Goal: Learn about a topic

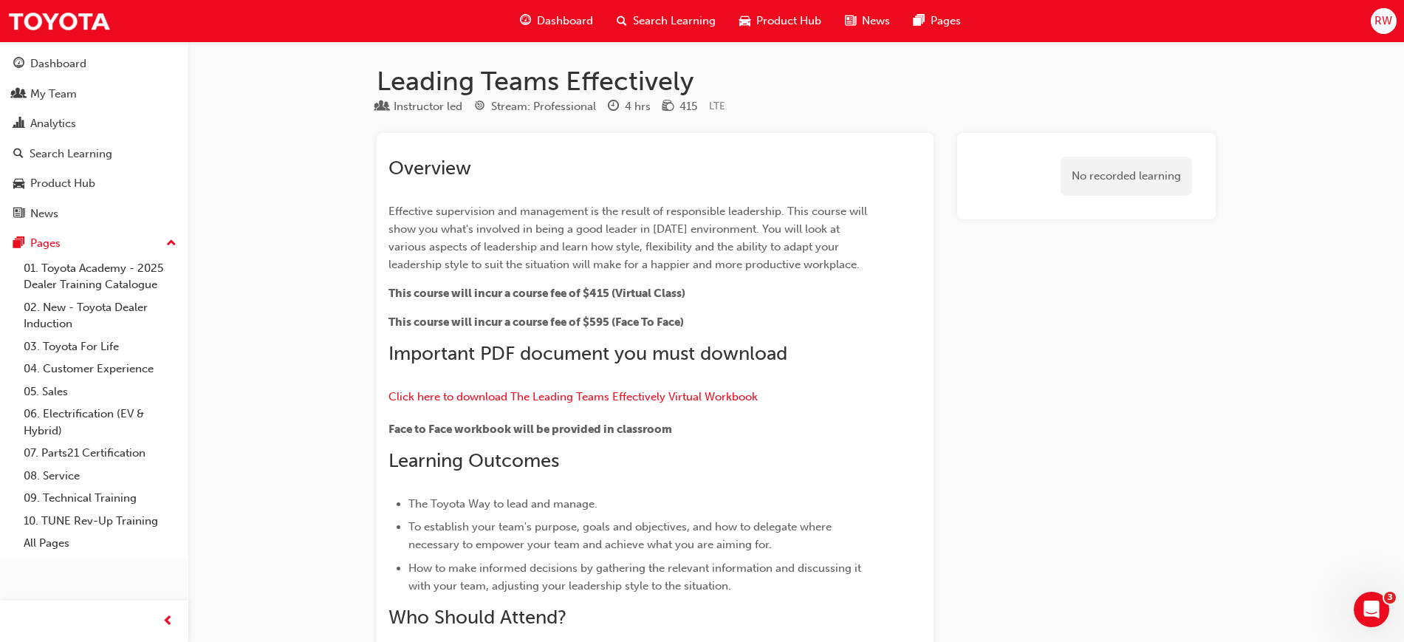
drag, startPoint x: 396, startPoint y: 168, endPoint x: 843, endPoint y: 357, distance: 485.4
click at [843, 357] on div "Overview Effective supervision and management is the result of responsible lead…" at bounding box center [628, 424] width 480 height 535
click at [843, 357] on h2 "Important PDF document you must download" at bounding box center [628, 354] width 480 height 24
drag, startPoint x: 848, startPoint y: 360, endPoint x: 374, endPoint y: 75, distance: 553.8
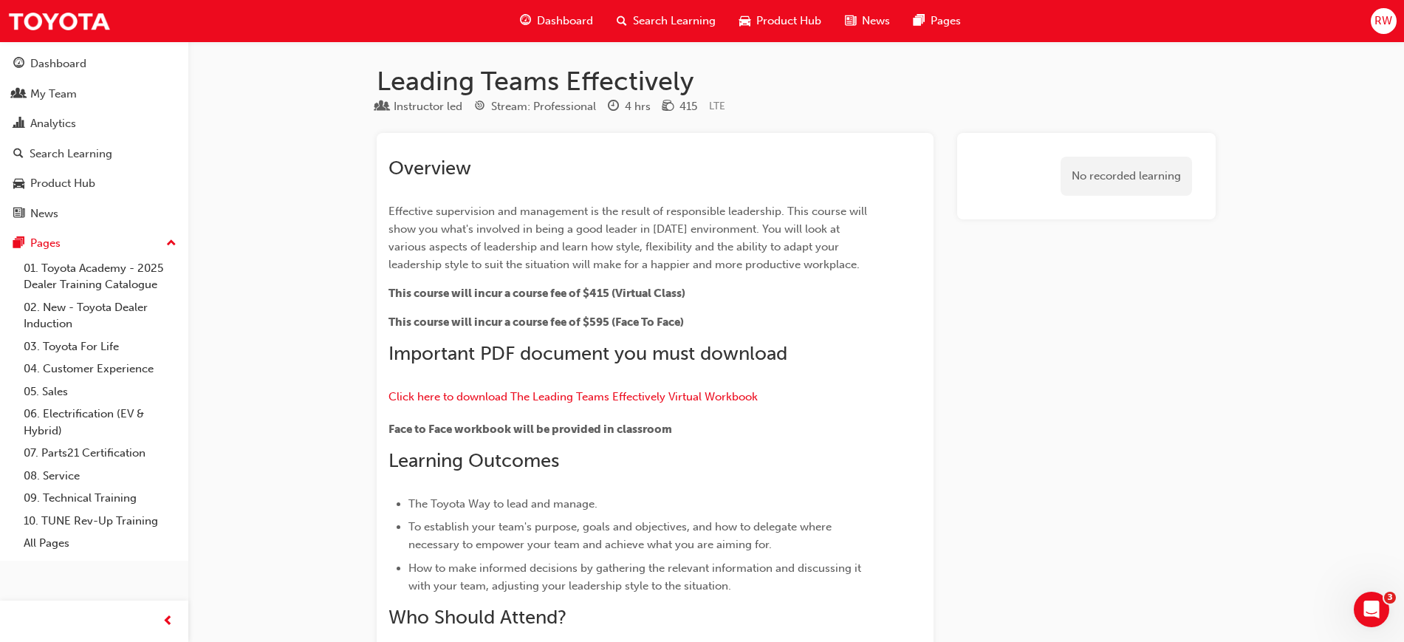
click at [535, 222] on span "Effective supervision and management is the result of responsible leadership. T…" at bounding box center [628, 238] width 481 height 66
drag, startPoint x: 393, startPoint y: 165, endPoint x: 814, endPoint y: 345, distance: 458.5
click at [814, 345] on div "Overview Effective supervision and management is the result of responsible lead…" at bounding box center [628, 424] width 480 height 535
click at [814, 346] on h2 "Important PDF document you must download" at bounding box center [628, 354] width 480 height 24
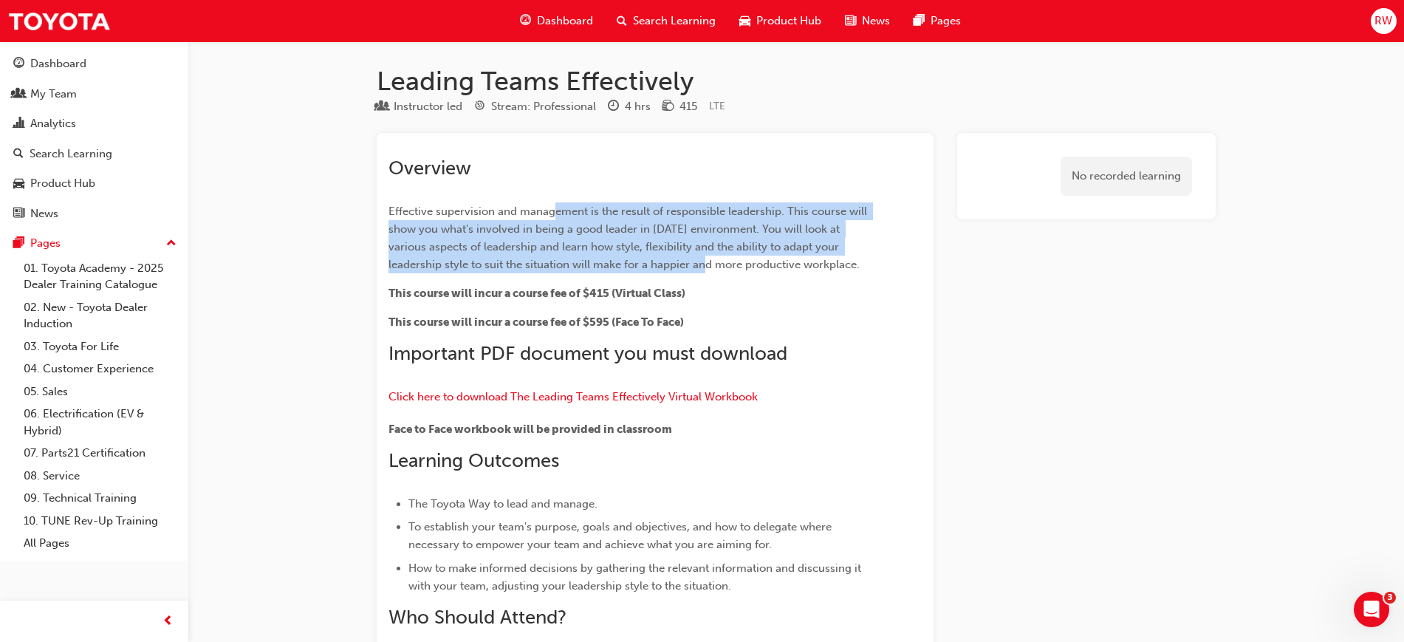
drag, startPoint x: 555, startPoint y: 201, endPoint x: 697, endPoint y: 270, distance: 157.5
click at [697, 270] on div "Overview Effective supervision and management is the result of responsible lead…" at bounding box center [628, 424] width 480 height 535
click at [697, 270] on span "Effective supervision and management is the result of responsible leadership. T…" at bounding box center [628, 238] width 481 height 66
